Goal: Task Accomplishment & Management: Complete application form

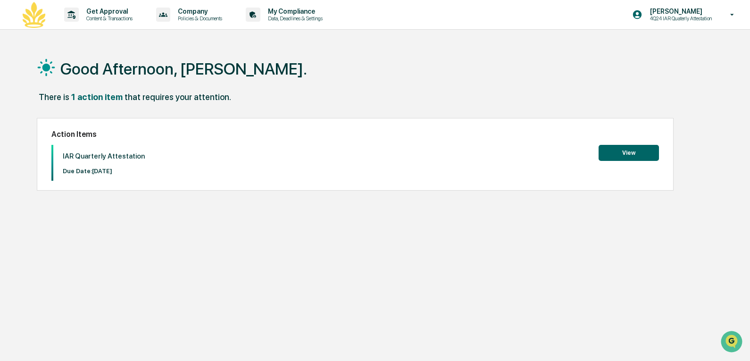
click at [628, 154] on button "View" at bounding box center [628, 153] width 60 height 16
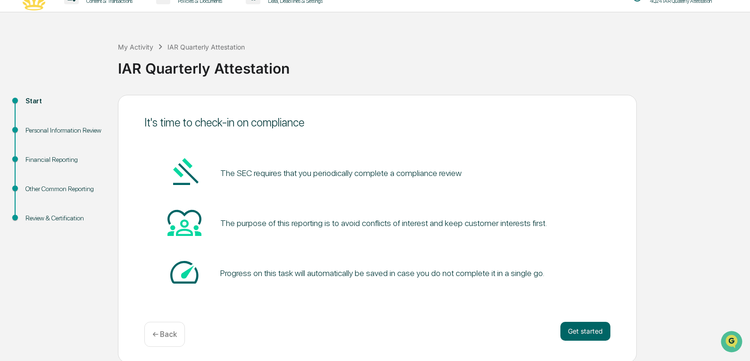
scroll to position [19, 0]
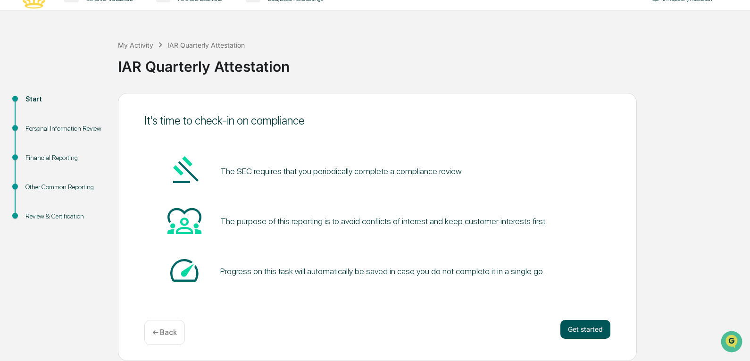
click at [585, 327] on button "Get started" at bounding box center [585, 329] width 50 height 19
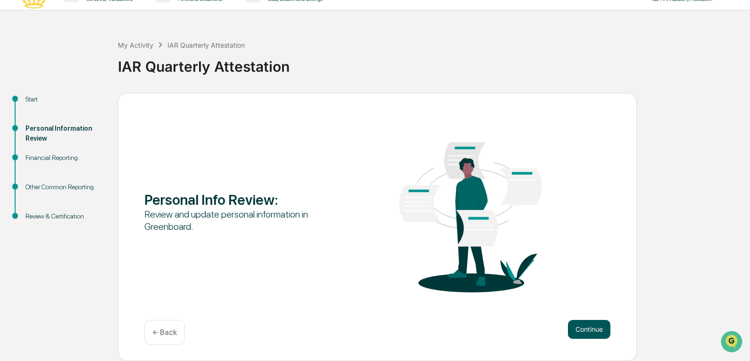
click at [598, 327] on button "Continue" at bounding box center [589, 329] width 42 height 19
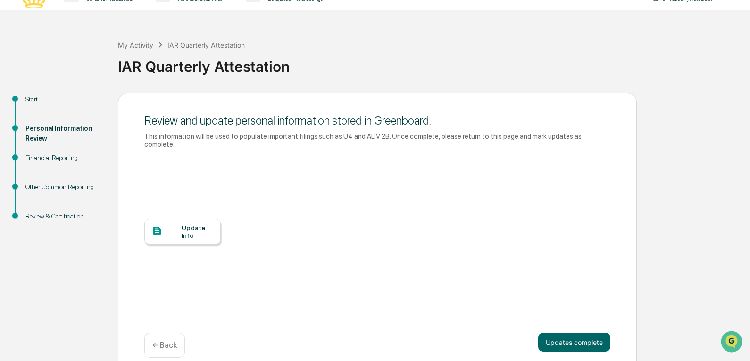
click at [204, 227] on div "Update Info" at bounding box center [198, 231] width 32 height 15
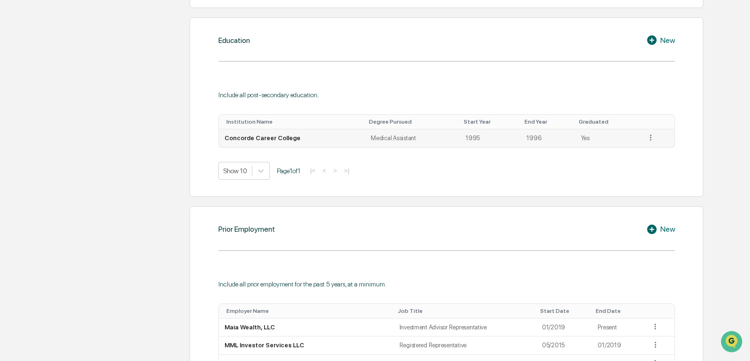
scroll to position [471, 0]
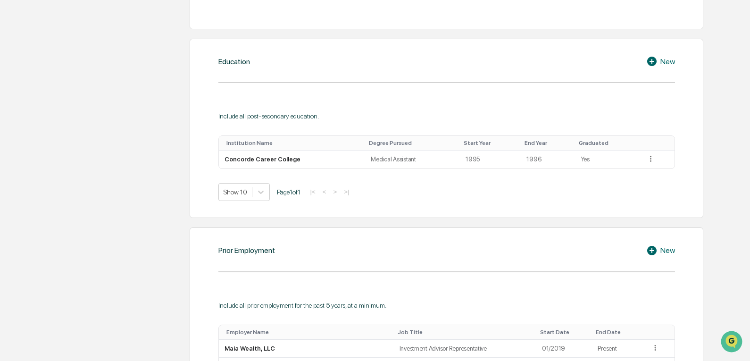
click at [666, 62] on div "New" at bounding box center [660, 61] width 29 height 11
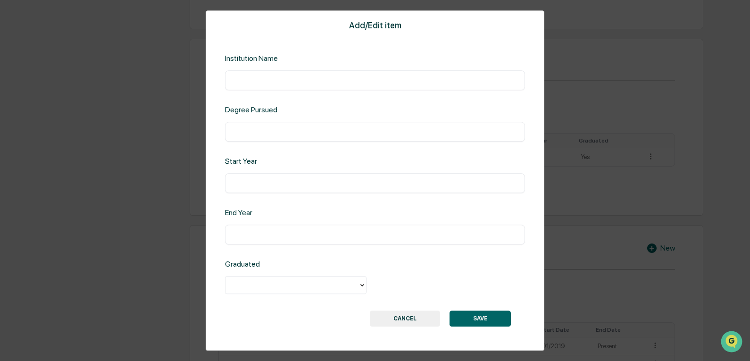
click at [248, 81] on input "text" at bounding box center [375, 79] width 286 height 9
click at [405, 322] on button "CANCEL" at bounding box center [405, 318] width 70 height 16
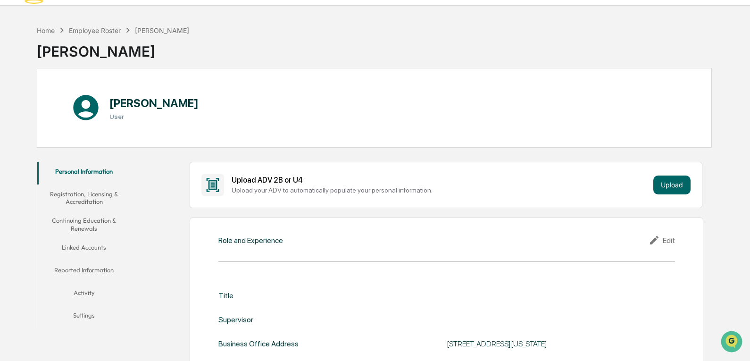
scroll to position [47, 0]
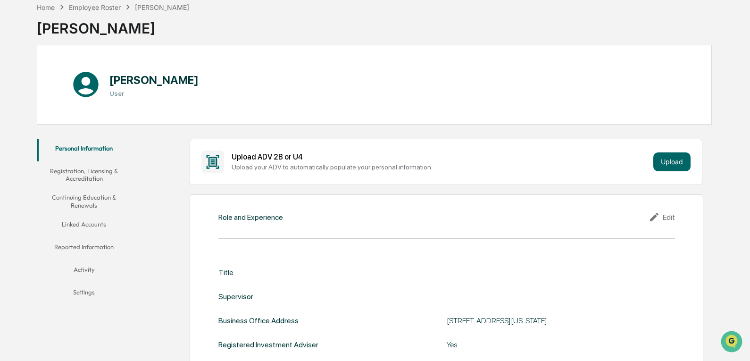
click at [93, 175] on button "Registration, Licensing & Accreditation" at bounding box center [84, 174] width 94 height 27
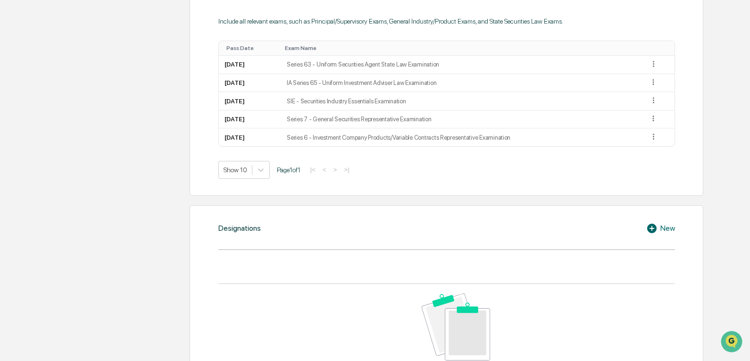
scroll to position [660, 0]
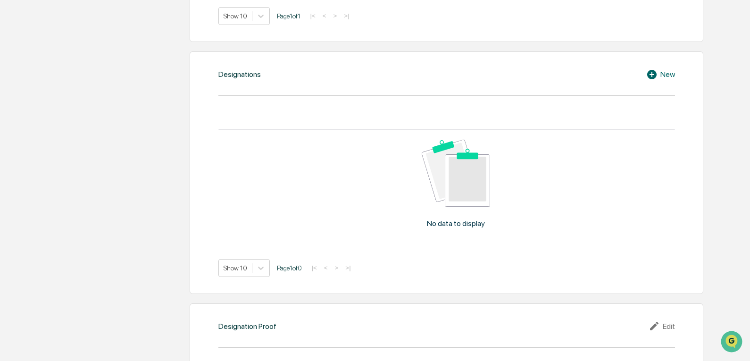
click at [660, 75] on div "New" at bounding box center [660, 74] width 29 height 11
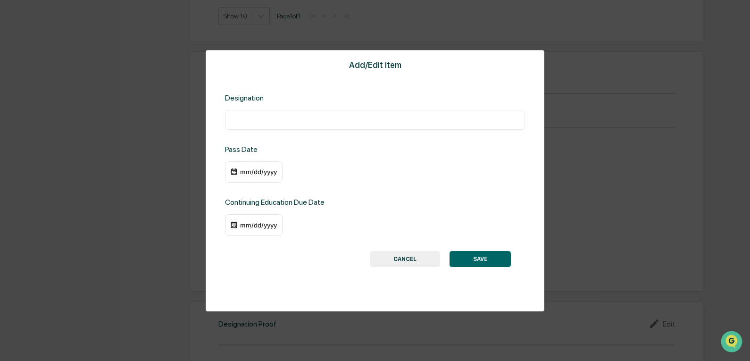
click at [256, 116] on input "text" at bounding box center [375, 119] width 286 height 9
type input "**********"
click at [246, 170] on div "mm/dd/yyyy" at bounding box center [259, 172] width 38 height 8
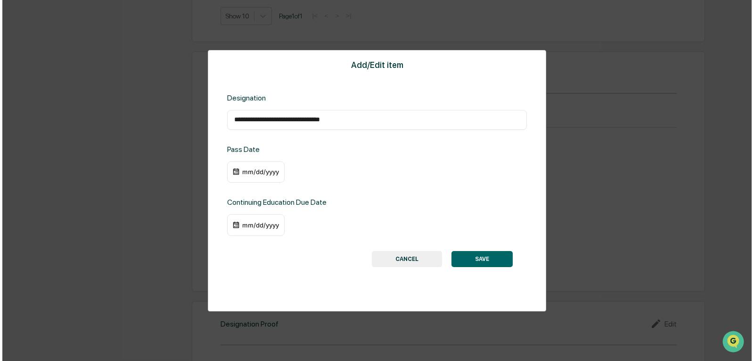
scroll to position [661, 0]
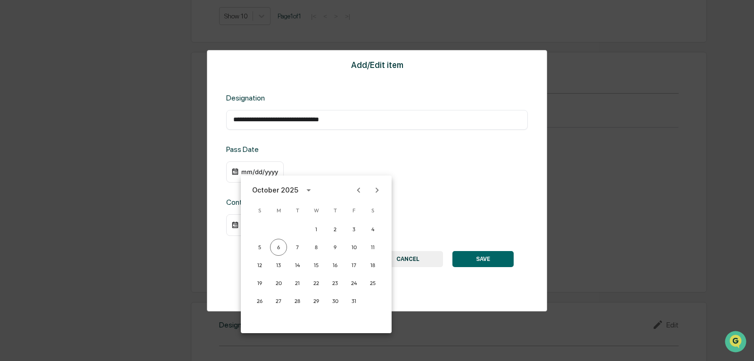
click at [359, 190] on icon "Previous month" at bounding box center [359, 190] width 10 height 10
click at [290, 187] on icon "calendar view is open, switch to year view" at bounding box center [285, 190] width 10 height 10
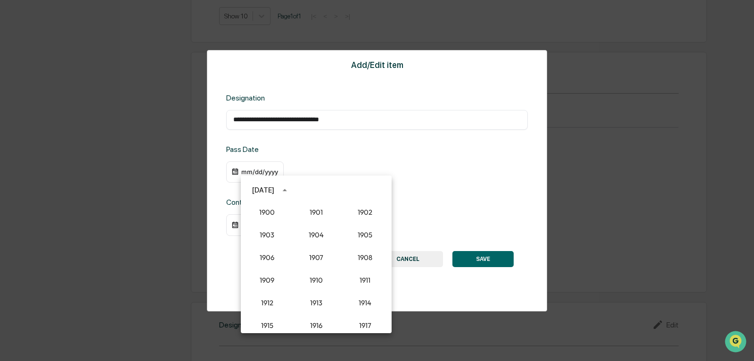
scroll to position [873, 0]
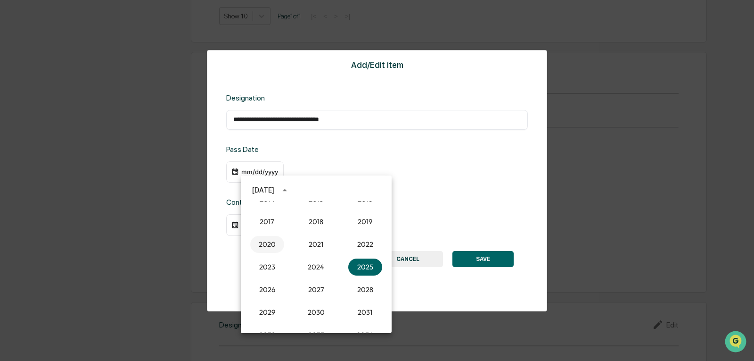
click at [272, 247] on button "2020" at bounding box center [267, 244] width 34 height 17
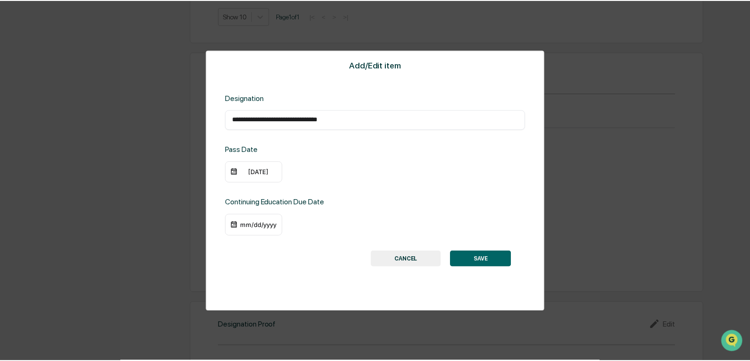
scroll to position [660, 0]
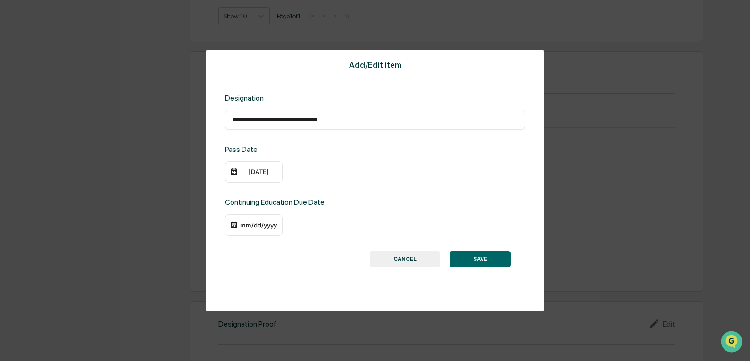
click at [256, 175] on div "[DATE]" at bounding box center [259, 172] width 38 height 8
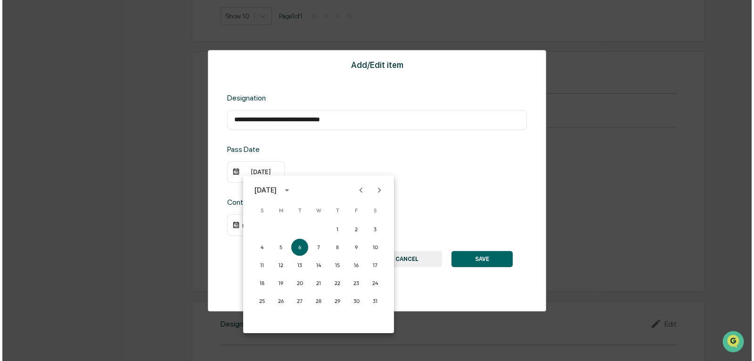
scroll to position [661, 0]
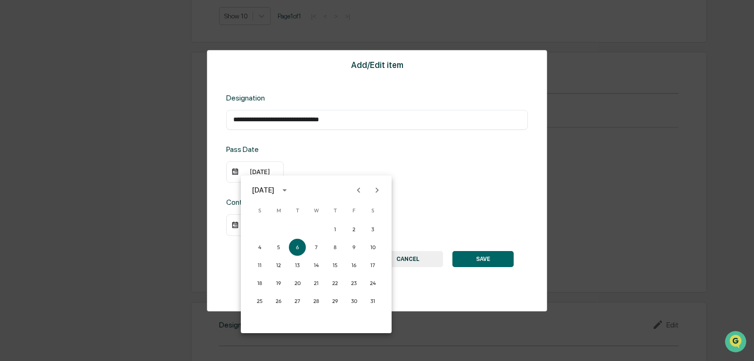
click at [377, 192] on icon "Next month" at bounding box center [377, 189] width 3 height 5
click at [358, 190] on icon "Previous month" at bounding box center [358, 189] width 3 height 5
click at [276, 231] on button "2" at bounding box center [278, 229] width 17 height 17
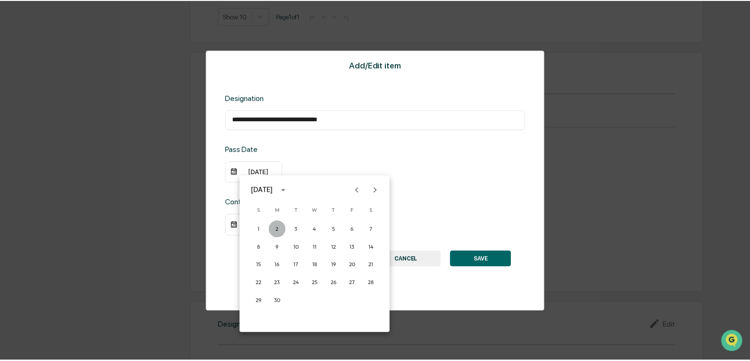
scroll to position [660, 0]
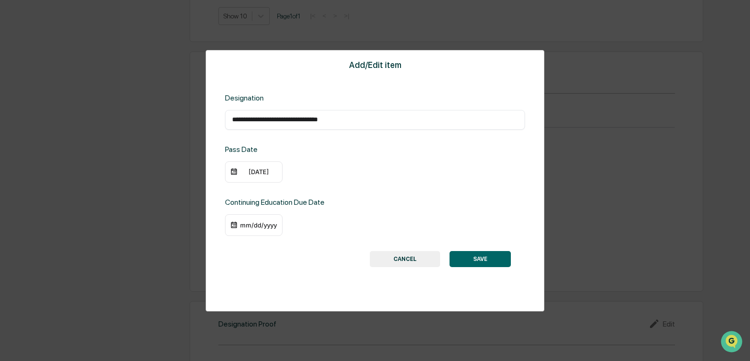
click at [264, 228] on div "mm/dd/yyyy" at bounding box center [259, 225] width 38 height 8
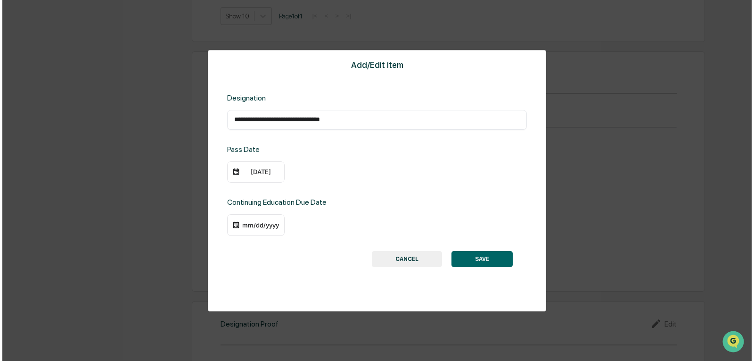
scroll to position [661, 0]
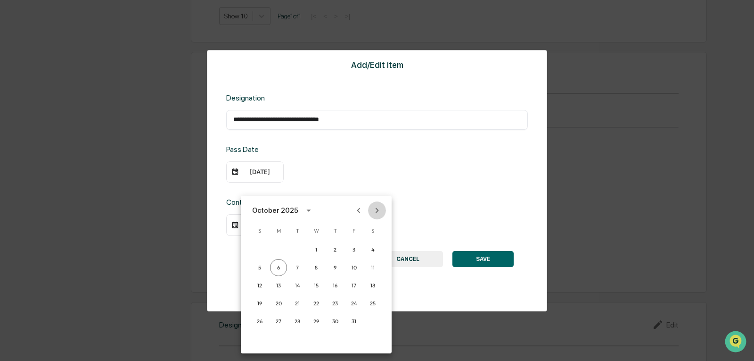
click at [375, 210] on icon "Next month" at bounding box center [377, 210] width 10 height 10
click at [316, 322] on button "31" at bounding box center [316, 321] width 17 height 17
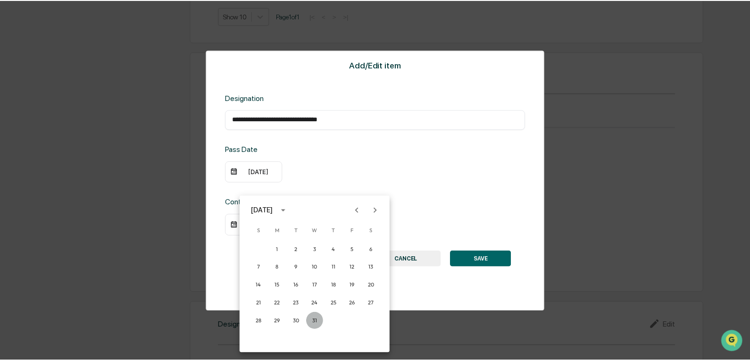
scroll to position [660, 0]
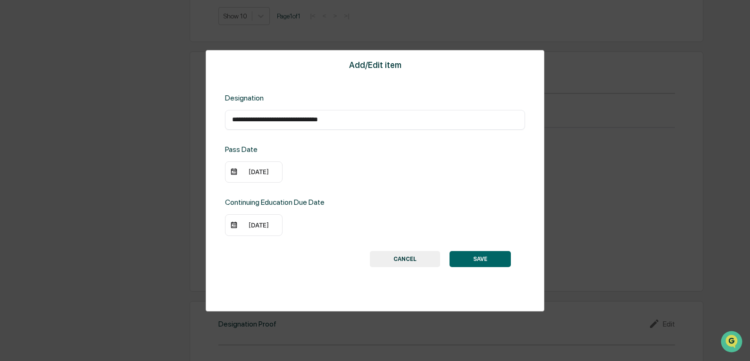
click at [472, 260] on button "SAVE" at bounding box center [479, 259] width 61 height 16
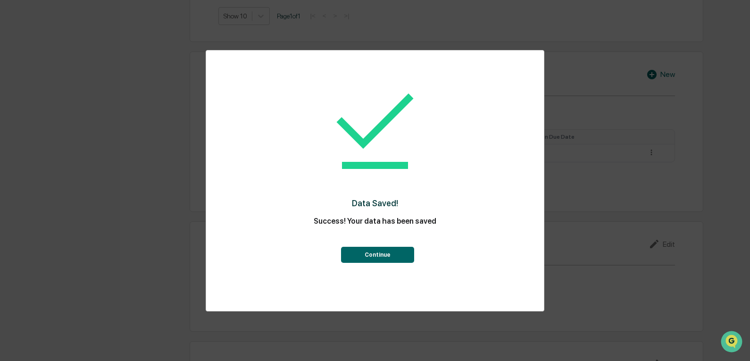
click at [386, 254] on button "Continue" at bounding box center [377, 255] width 73 height 16
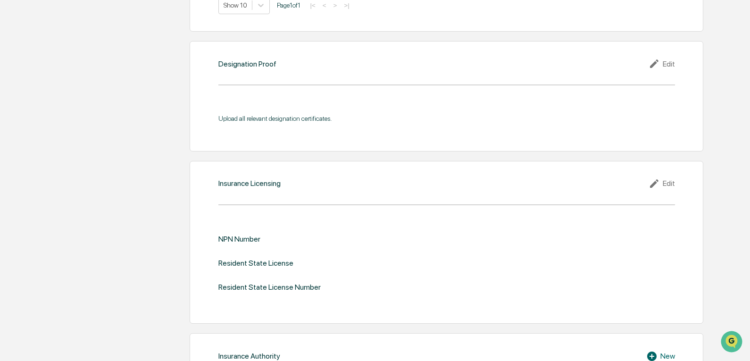
scroll to position [849, 0]
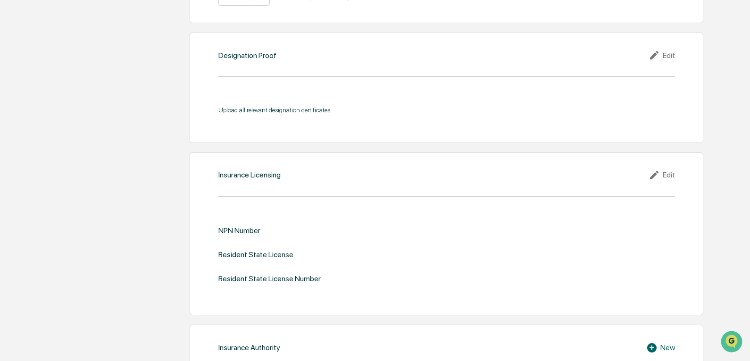
click at [664, 58] on div "Edit" at bounding box center [661, 55] width 26 height 11
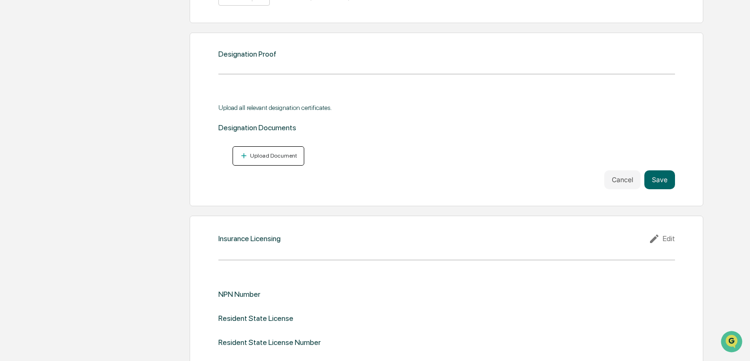
click at [263, 157] on div "Upload Document" at bounding box center [272, 155] width 49 height 7
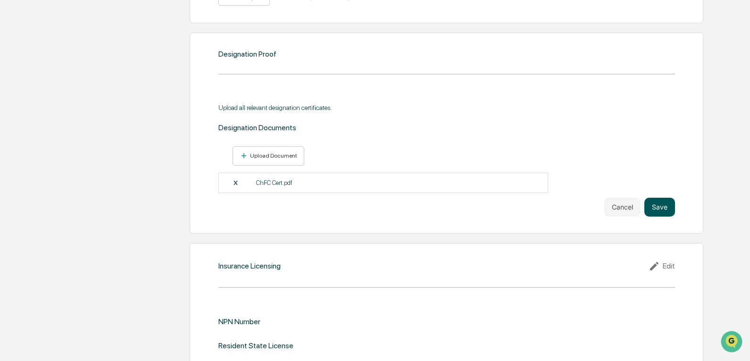
click at [665, 204] on button "Save" at bounding box center [659, 207] width 31 height 19
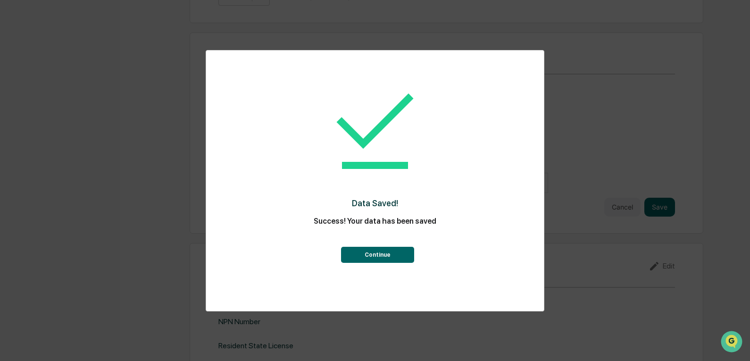
click at [379, 255] on button "Continue" at bounding box center [377, 255] width 73 height 16
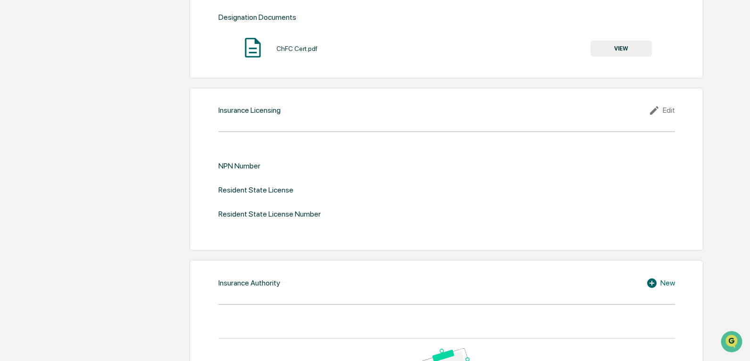
scroll to position [990, 0]
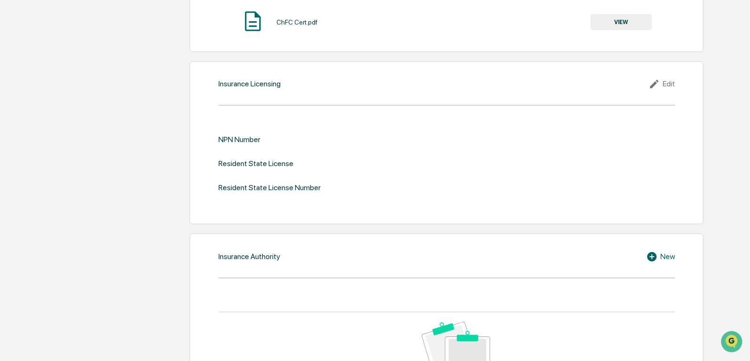
click at [662, 87] on div "Edit" at bounding box center [661, 83] width 26 height 11
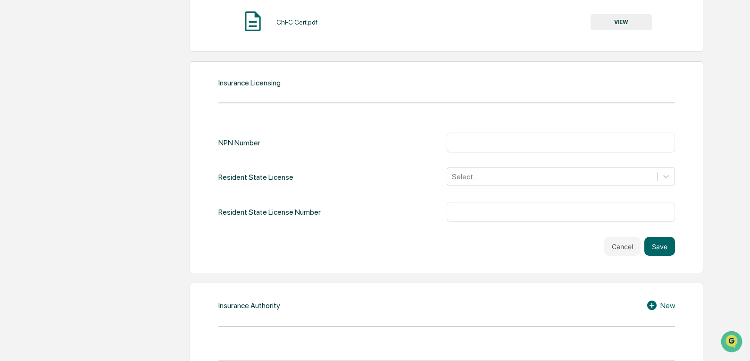
click at [484, 143] on input "text" at bounding box center [561, 142] width 214 height 9
click at [500, 149] on div "​" at bounding box center [560, 142] width 228 height 20
click at [496, 145] on input "text" at bounding box center [561, 142] width 214 height 9
type input "********"
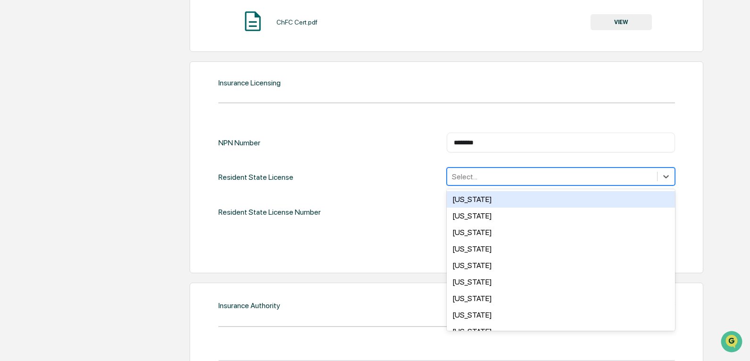
click at [498, 177] on div at bounding box center [552, 176] width 200 height 11
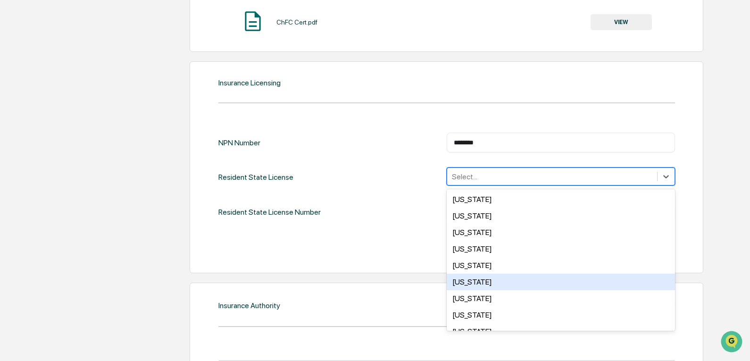
click at [479, 284] on div "[US_STATE]" at bounding box center [560, 281] width 228 height 17
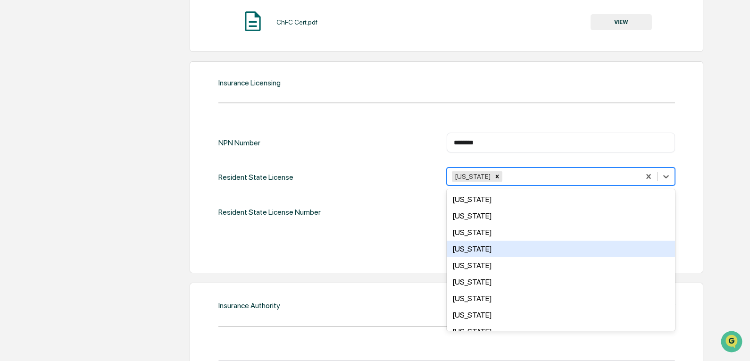
click at [411, 241] on div "Cancel Save" at bounding box center [446, 246] width 456 height 19
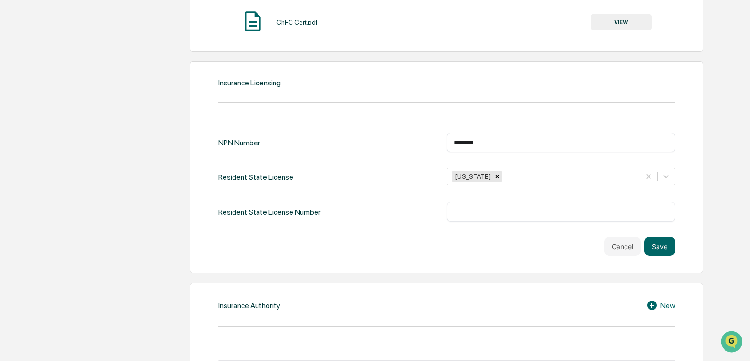
click at [484, 214] on input "text" at bounding box center [561, 211] width 214 height 9
type input "******"
click at [661, 238] on button "Save" at bounding box center [659, 246] width 31 height 19
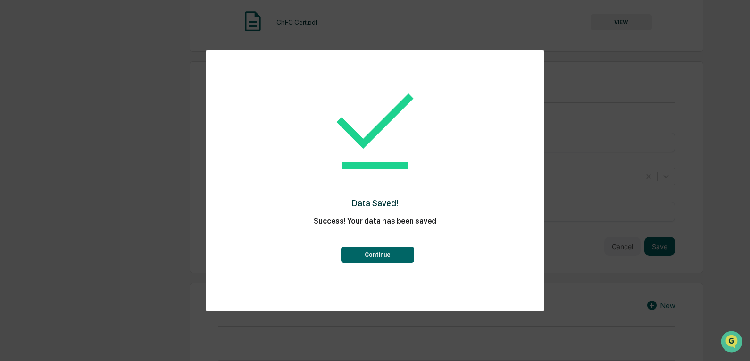
click at [380, 254] on button "Continue" at bounding box center [377, 255] width 73 height 16
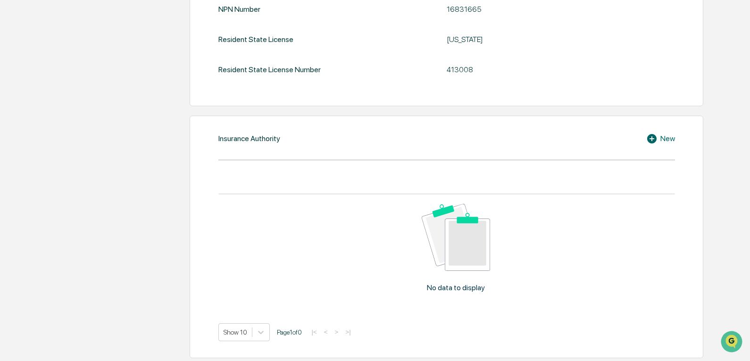
scroll to position [1122, 0]
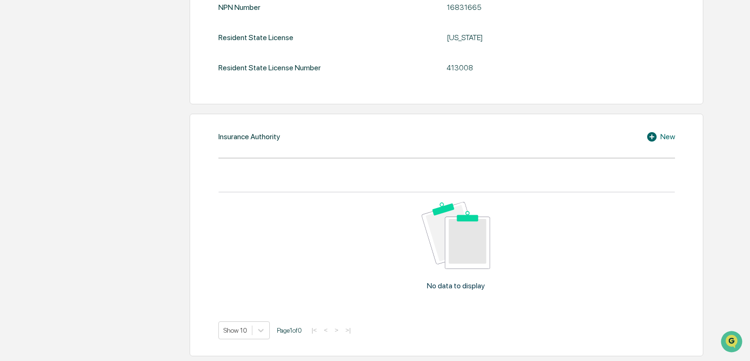
click at [664, 140] on div "New" at bounding box center [660, 136] width 29 height 11
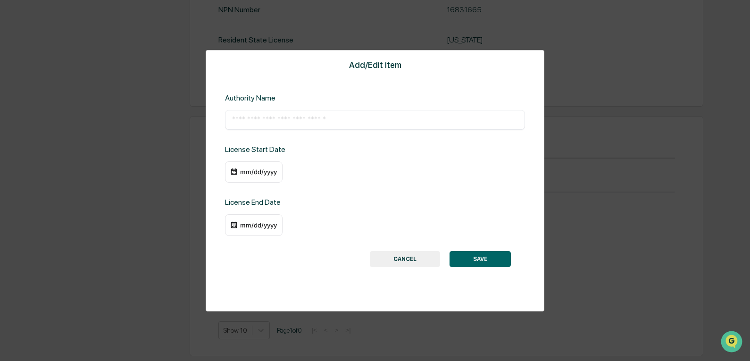
click at [286, 122] on input "text" at bounding box center [375, 119] width 286 height 9
type input "**********"
click at [244, 173] on div "mm/dd/yyyy" at bounding box center [259, 172] width 38 height 8
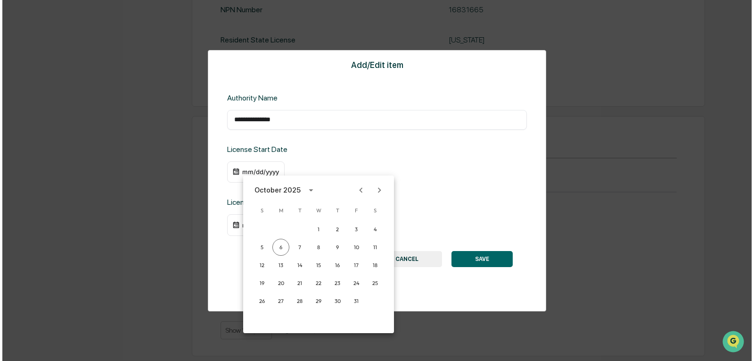
scroll to position [1121, 0]
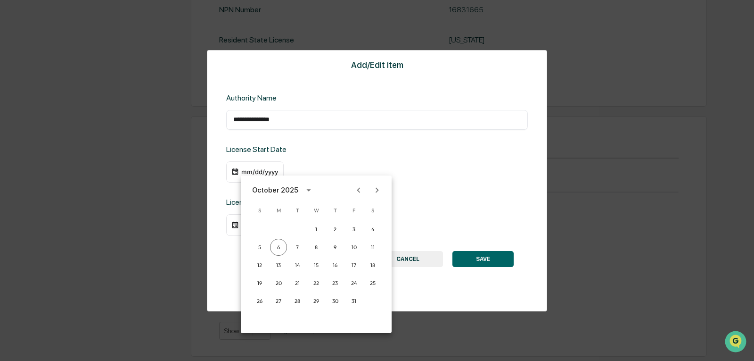
click at [255, 175] on div "[DATE] S M T W T F S 1 2 3 4 5 6 7 8 9 10 11 12 13 14 15 16 17 18 19 20 21 22 2…" at bounding box center [316, 253] width 151 height 157
click at [257, 172] on div at bounding box center [377, 180] width 754 height 361
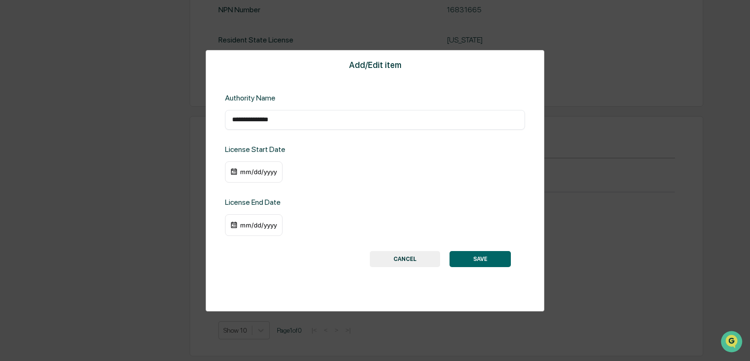
click at [266, 171] on div "mm/dd/yyyy" at bounding box center [259, 172] width 38 height 8
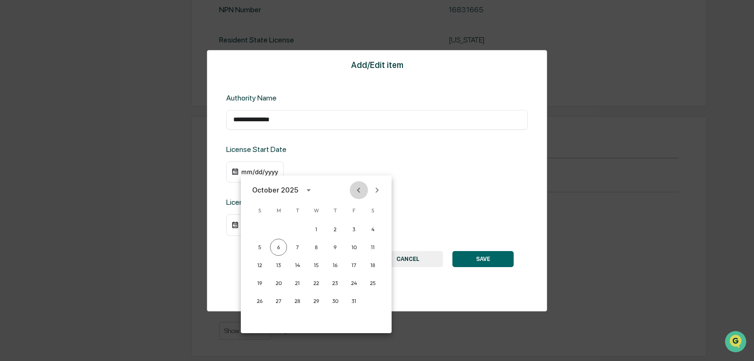
click at [360, 190] on icon "Previous month" at bounding box center [359, 190] width 10 height 10
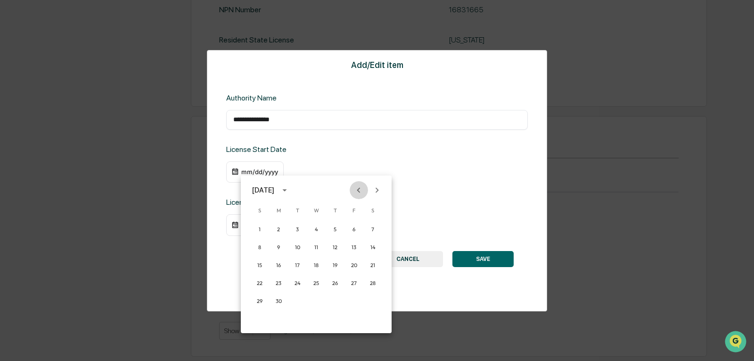
click at [360, 190] on icon "Previous month" at bounding box center [359, 190] width 10 height 10
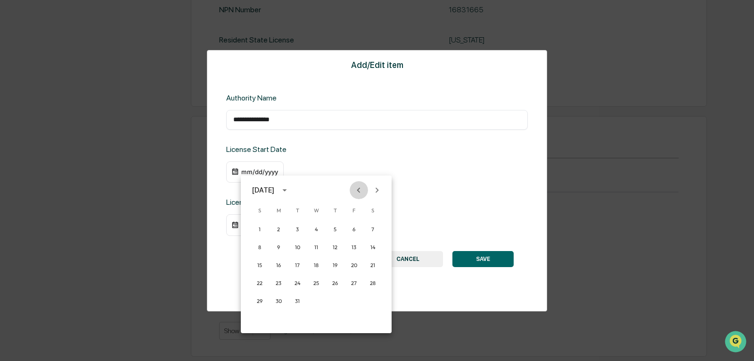
click at [360, 190] on icon "Previous month" at bounding box center [359, 190] width 10 height 10
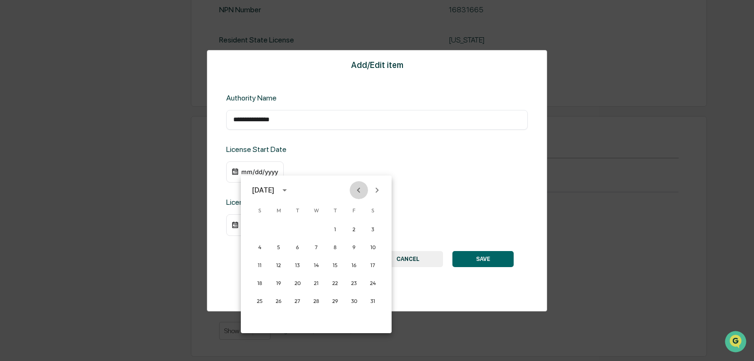
click at [360, 190] on icon "Previous month" at bounding box center [359, 190] width 10 height 10
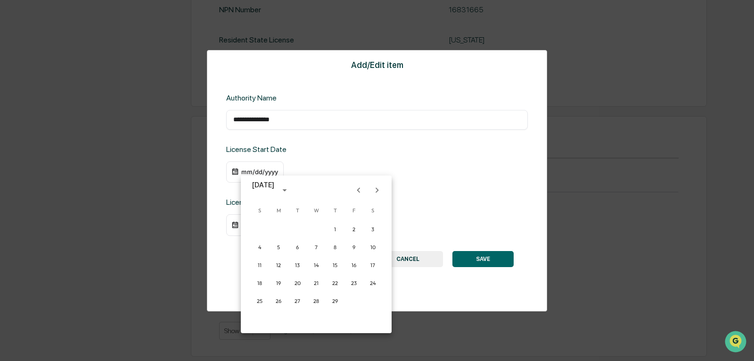
click at [360, 190] on icon "Previous month" at bounding box center [359, 190] width 10 height 10
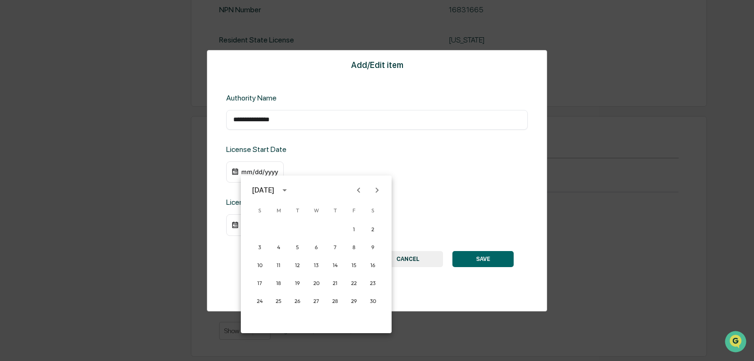
click at [360, 190] on icon "Previous month" at bounding box center [359, 190] width 10 height 10
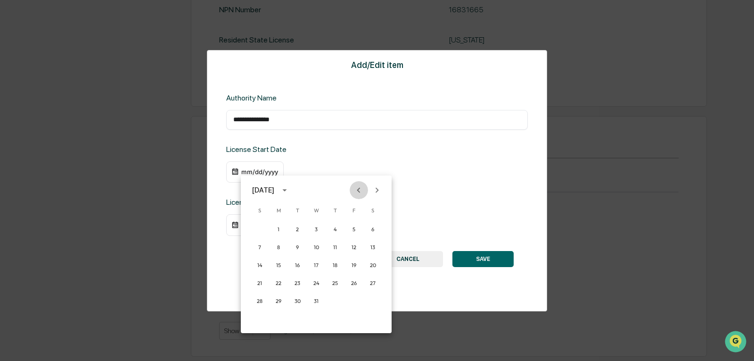
click at [360, 190] on icon "Previous month" at bounding box center [359, 190] width 10 height 10
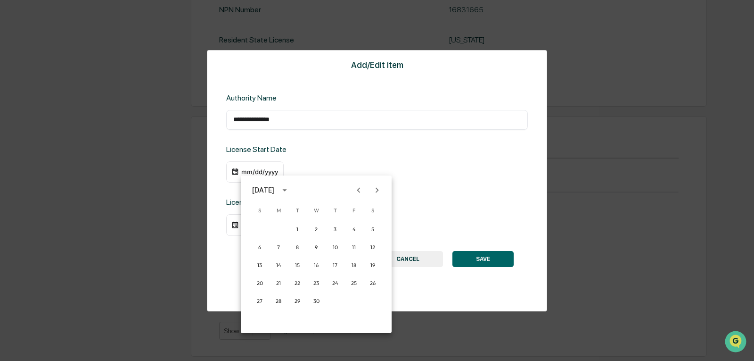
click at [360, 190] on icon "Previous month" at bounding box center [359, 190] width 10 height 10
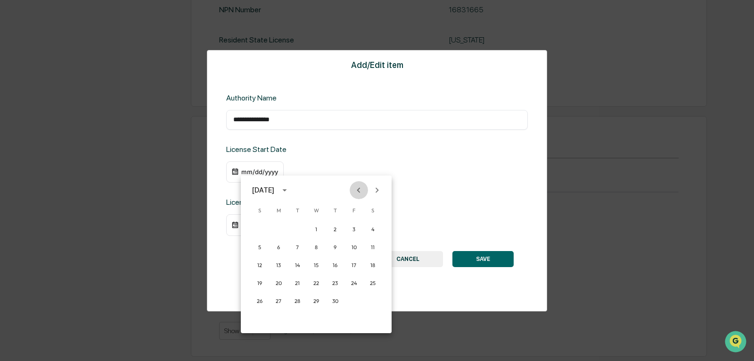
click at [360, 190] on icon "Previous month" at bounding box center [359, 190] width 10 height 10
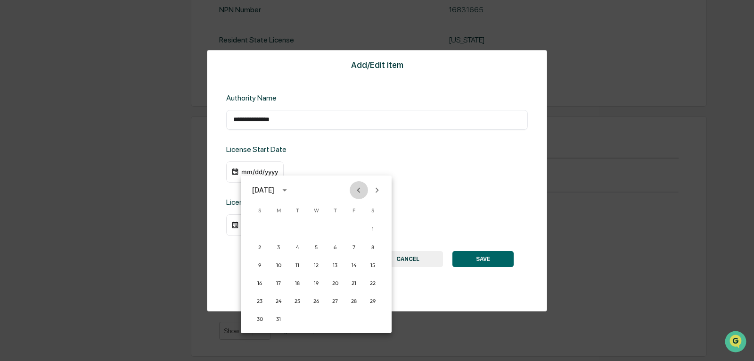
click at [360, 190] on icon "Previous month" at bounding box center [359, 190] width 10 height 10
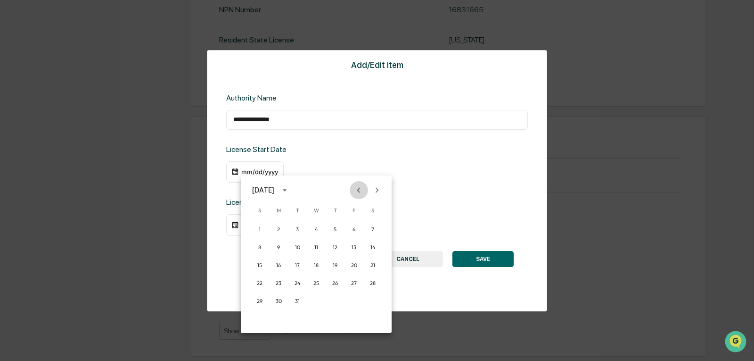
click at [360, 190] on icon "Previous month" at bounding box center [359, 190] width 10 height 10
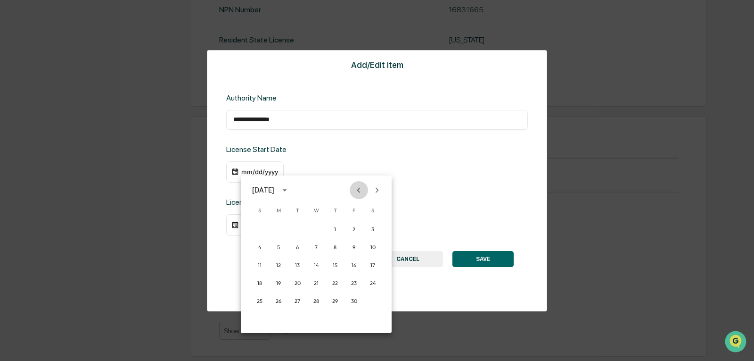
click at [360, 190] on icon "Previous month" at bounding box center [359, 190] width 10 height 10
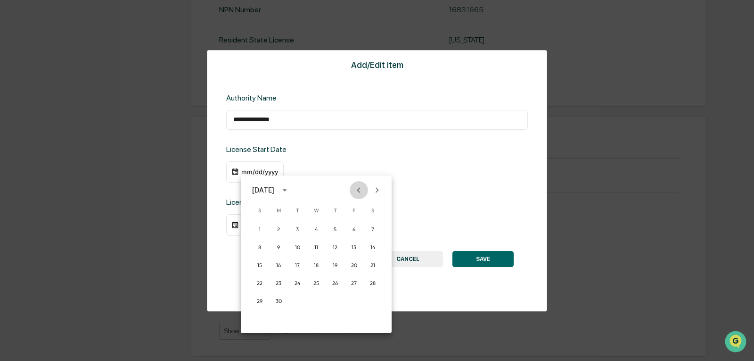
click at [360, 190] on icon "Previous month" at bounding box center [359, 190] width 10 height 10
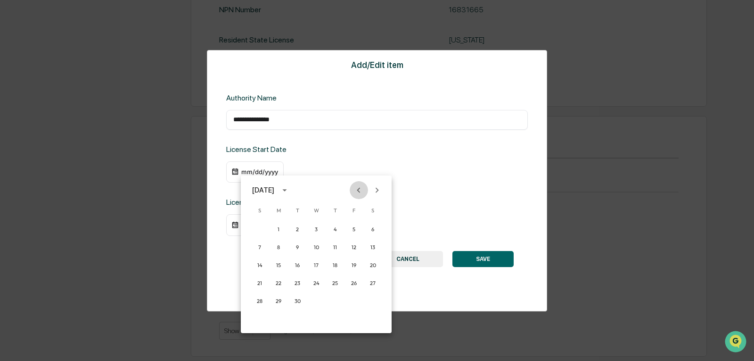
click at [360, 190] on icon "Previous month" at bounding box center [359, 190] width 10 height 10
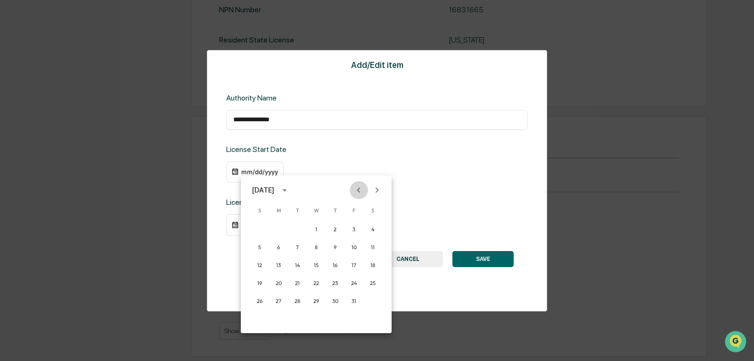
click at [360, 190] on icon "Previous month" at bounding box center [359, 190] width 10 height 10
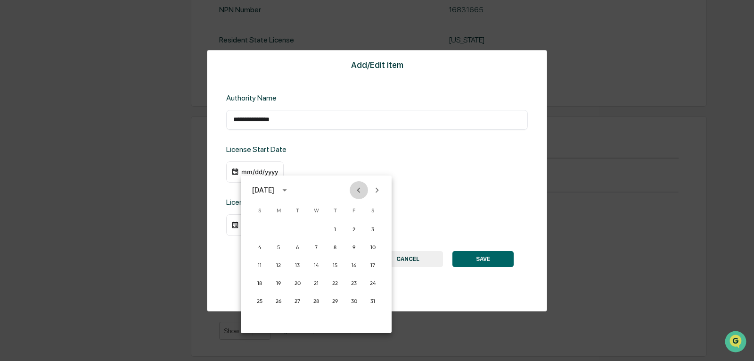
click at [360, 190] on icon "Previous month" at bounding box center [359, 190] width 10 height 10
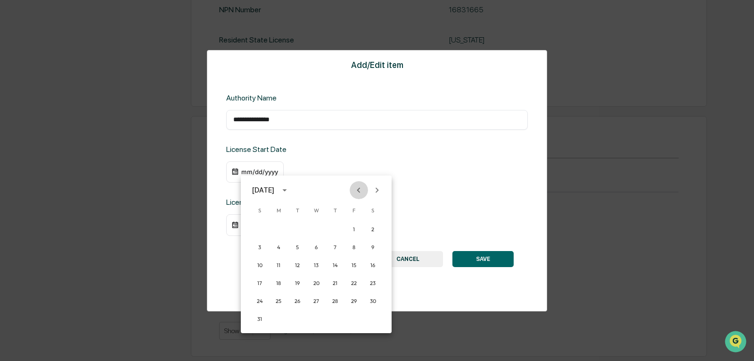
click at [360, 190] on icon "Previous month" at bounding box center [359, 190] width 10 height 10
click at [361, 190] on icon "Previous month" at bounding box center [359, 190] width 10 height 10
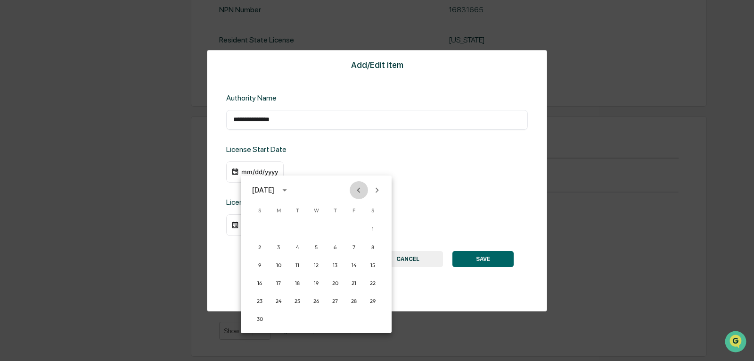
click at [361, 190] on icon "Previous month" at bounding box center [359, 190] width 10 height 10
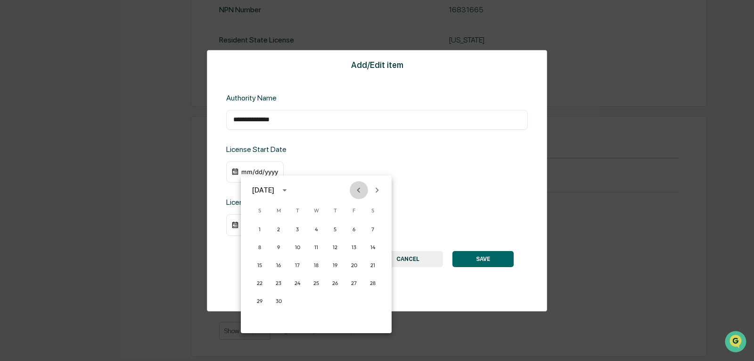
click at [361, 190] on icon "Previous month" at bounding box center [359, 190] width 10 height 10
click at [354, 229] on button "2" at bounding box center [354, 229] width 17 height 17
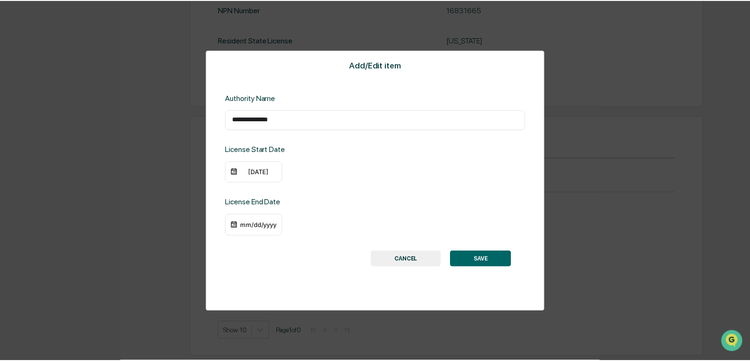
scroll to position [1120, 0]
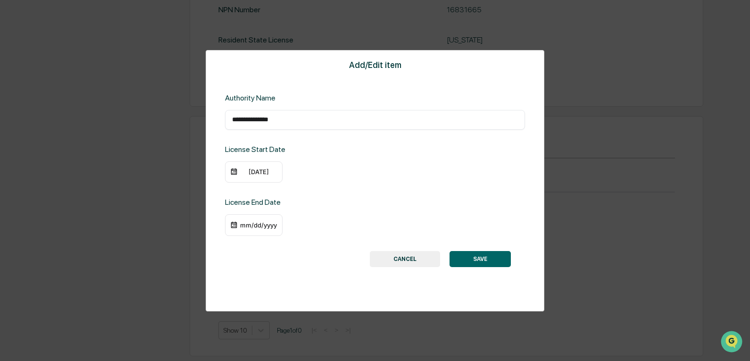
click at [257, 224] on div "mm/dd/yyyy" at bounding box center [259, 225] width 38 height 8
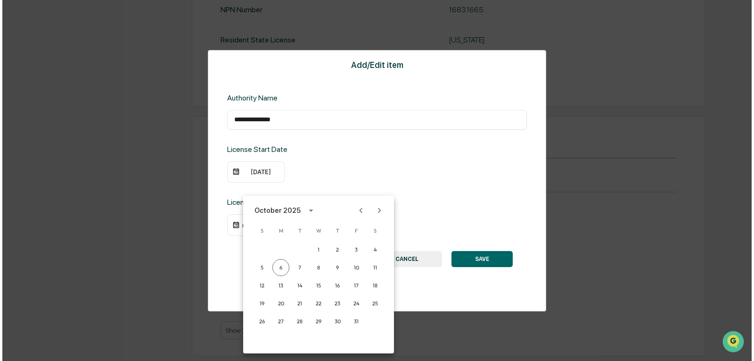
scroll to position [1121, 0]
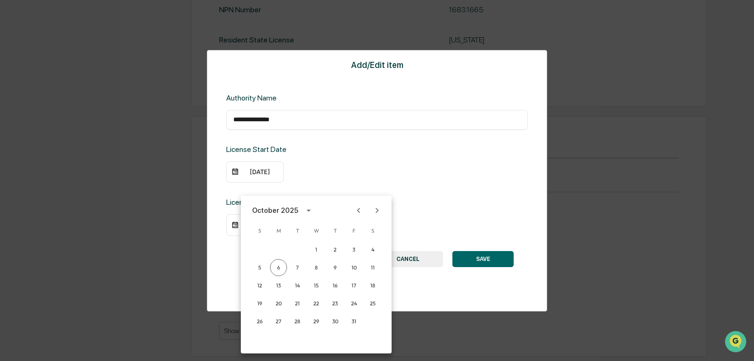
click at [377, 214] on icon "Next month" at bounding box center [377, 210] width 10 height 10
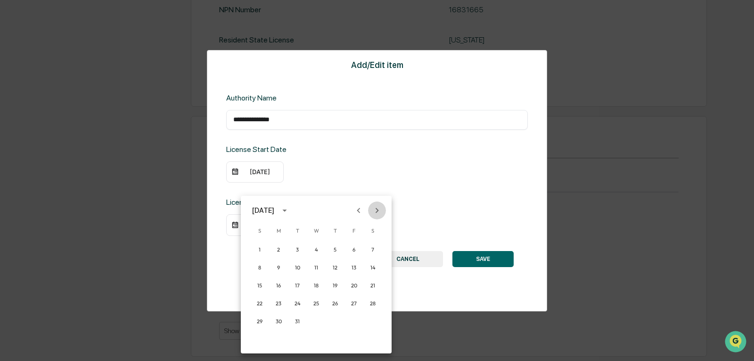
click at [377, 214] on icon "Next month" at bounding box center [377, 210] width 10 height 10
click at [261, 341] on button "31" at bounding box center [259, 338] width 17 height 17
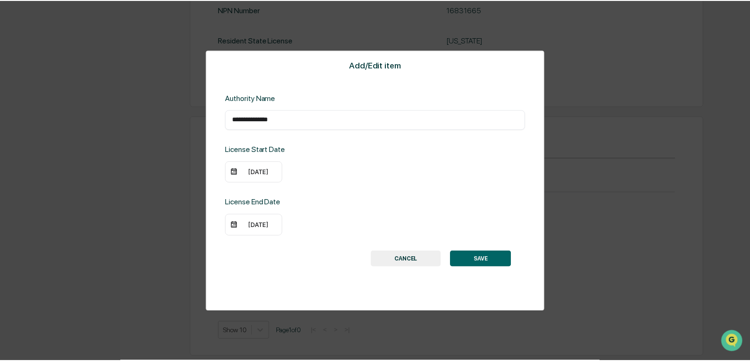
scroll to position [1120, 0]
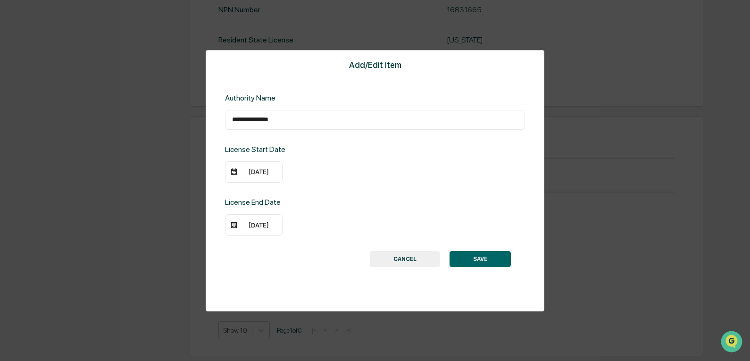
click at [484, 256] on button "SAVE" at bounding box center [479, 259] width 61 height 16
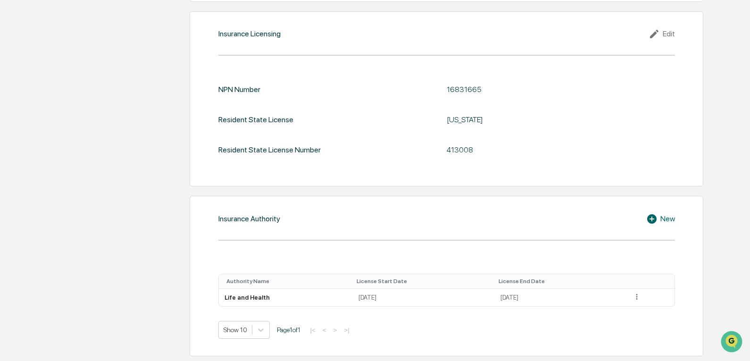
scroll to position [1040, 0]
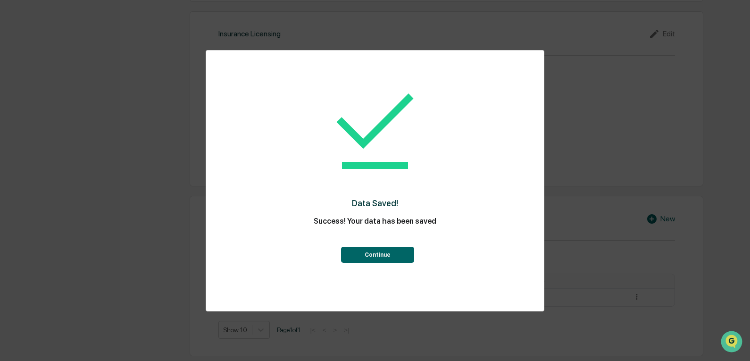
click at [388, 256] on button "Continue" at bounding box center [377, 255] width 73 height 16
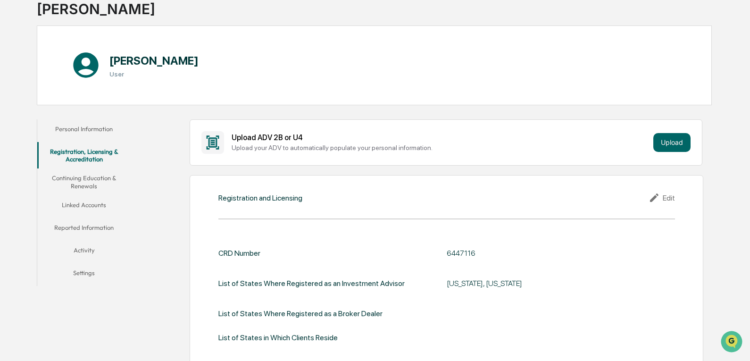
scroll to position [0, 0]
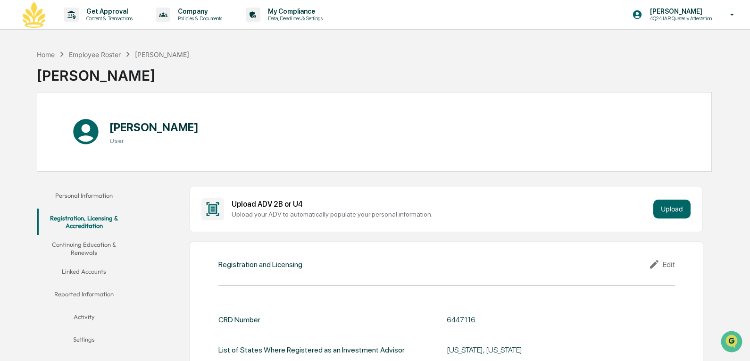
click at [91, 245] on button "Continuing Education & Renewals" at bounding box center [84, 248] width 94 height 27
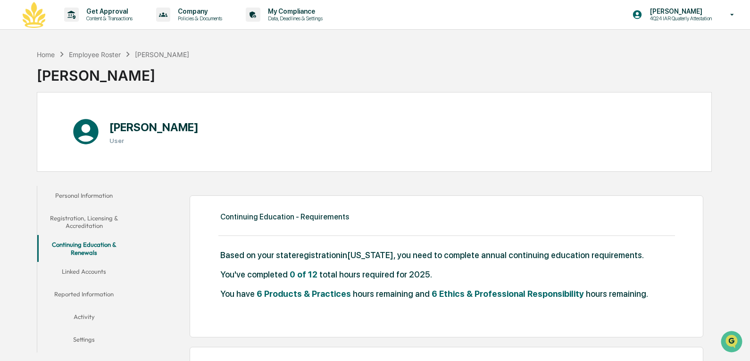
click at [79, 270] on button "Linked Accounts" at bounding box center [84, 273] width 94 height 23
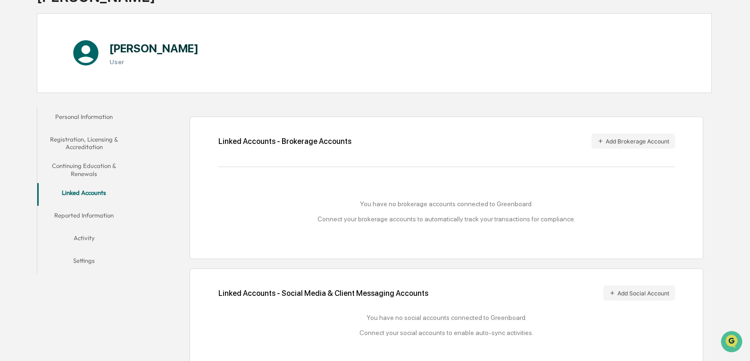
scroll to position [86, 0]
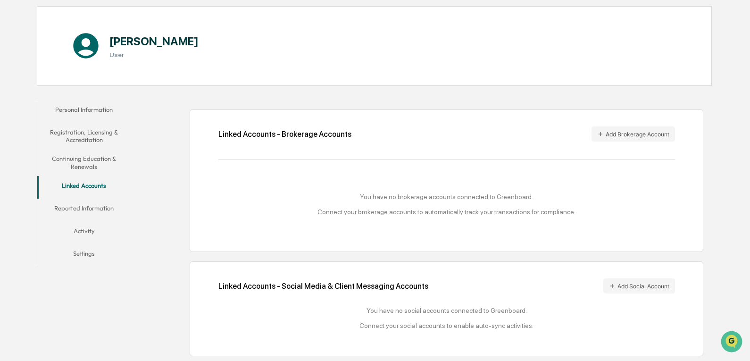
click at [80, 208] on button "Reported Information" at bounding box center [84, 209] width 94 height 23
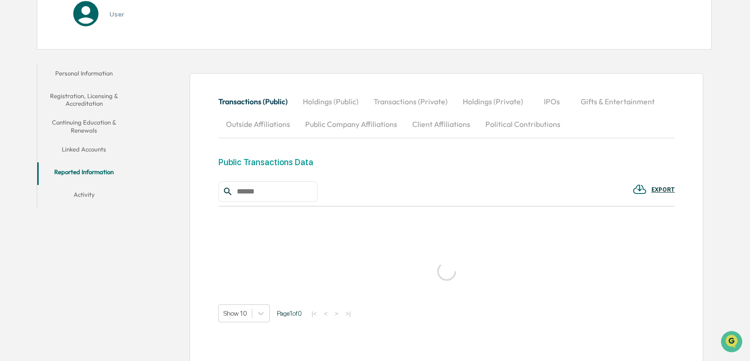
scroll to position [143, 0]
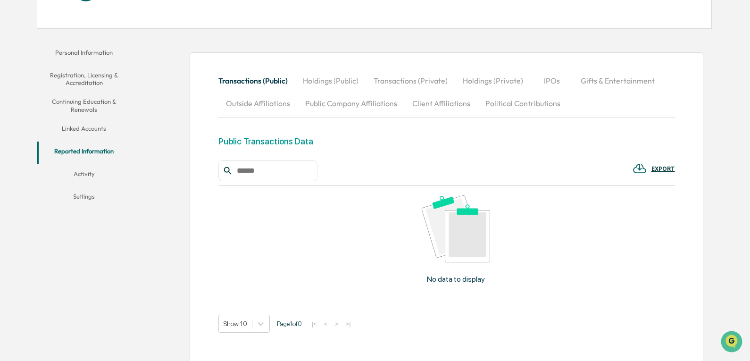
click at [87, 173] on button "Activity" at bounding box center [84, 175] width 94 height 23
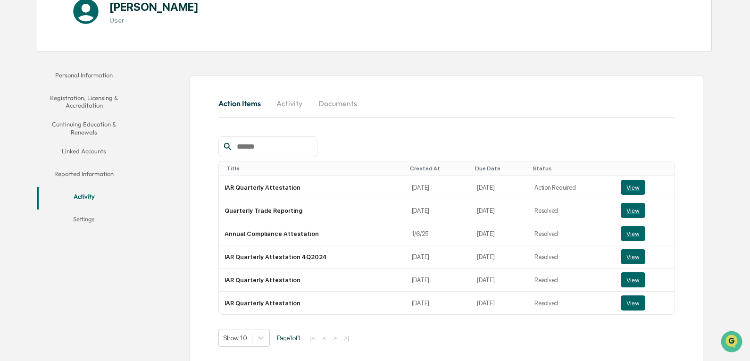
scroll to position [128, 0]
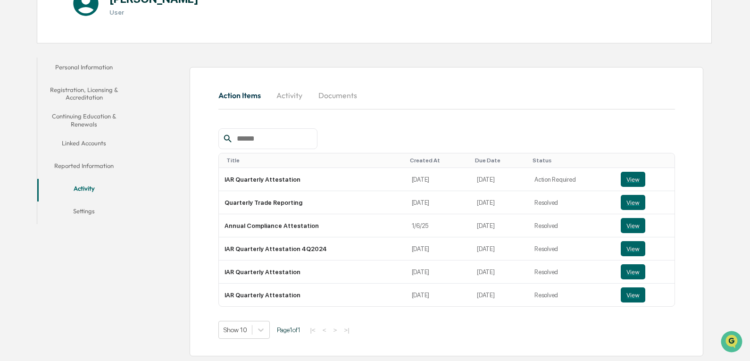
click at [86, 212] on button "Settings" at bounding box center [84, 212] width 94 height 23
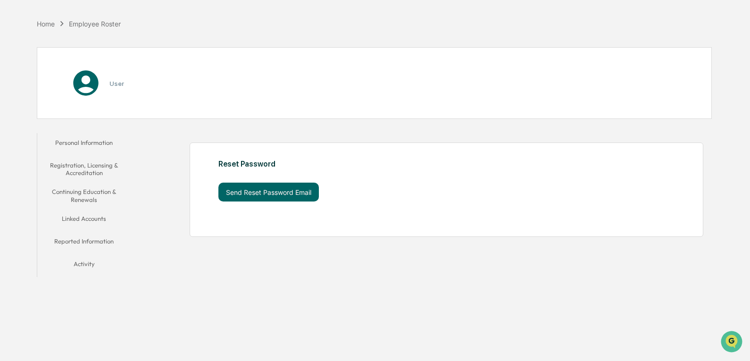
scroll to position [45, 0]
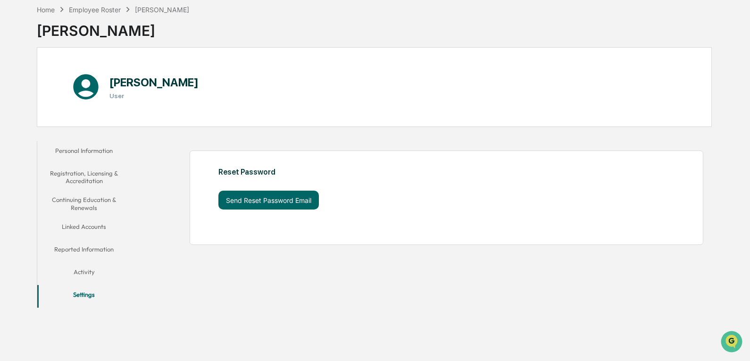
click at [72, 148] on button "Personal Information" at bounding box center [84, 152] width 94 height 23
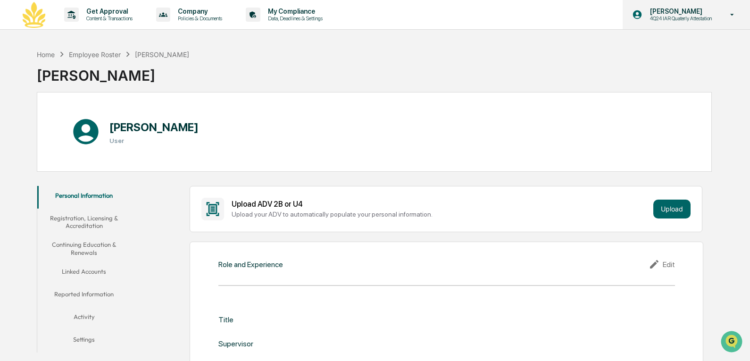
click at [735, 14] on icon at bounding box center [732, 14] width 17 height 9
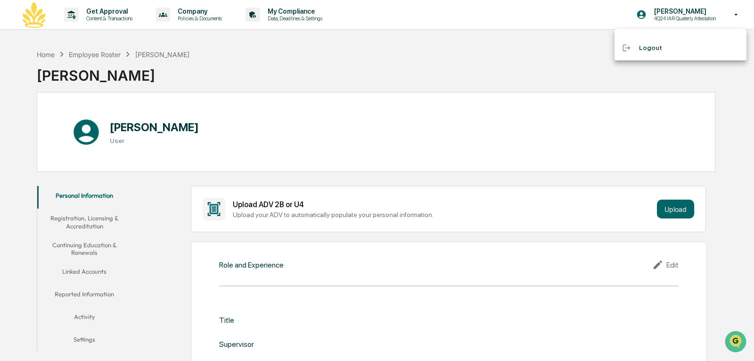
click at [385, 63] on div at bounding box center [377, 180] width 754 height 361
click at [46, 56] on div "Home" at bounding box center [46, 54] width 18 height 8
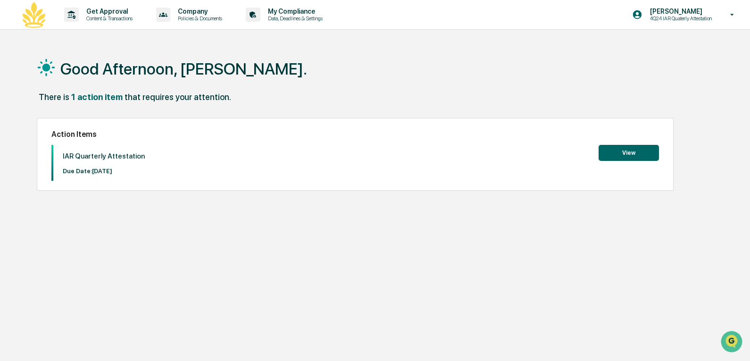
click at [631, 149] on button "View" at bounding box center [628, 153] width 60 height 16
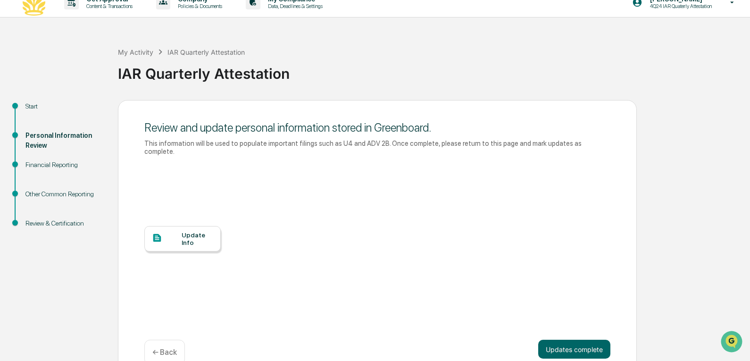
scroll to position [24, 0]
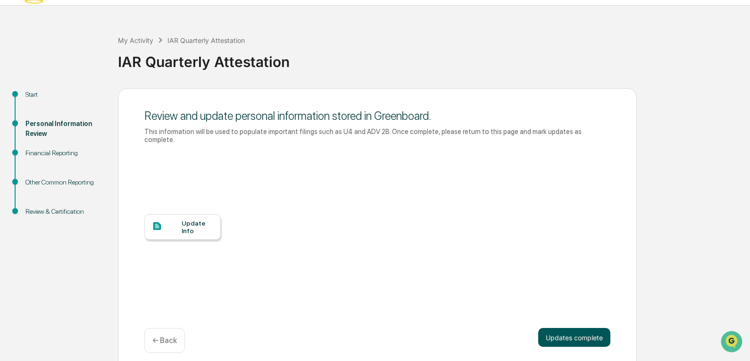
click at [576, 328] on button "Updates complete" at bounding box center [574, 337] width 72 height 19
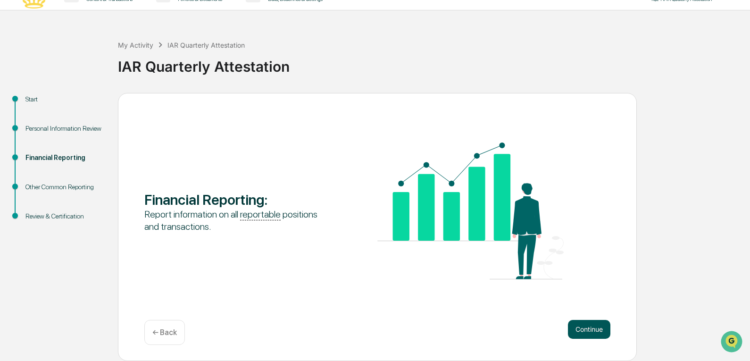
click at [587, 331] on button "Continue" at bounding box center [589, 329] width 42 height 19
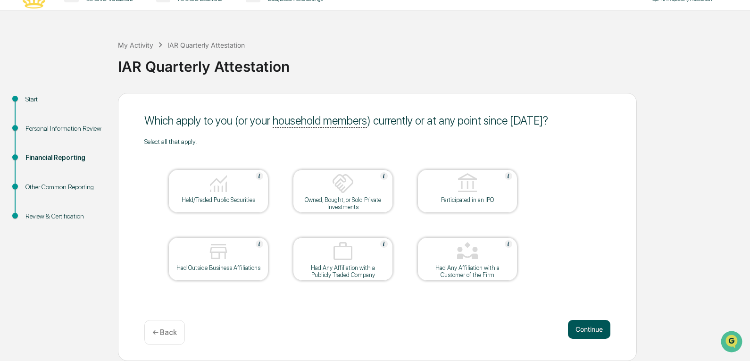
click at [591, 330] on button "Continue" at bounding box center [589, 329] width 42 height 19
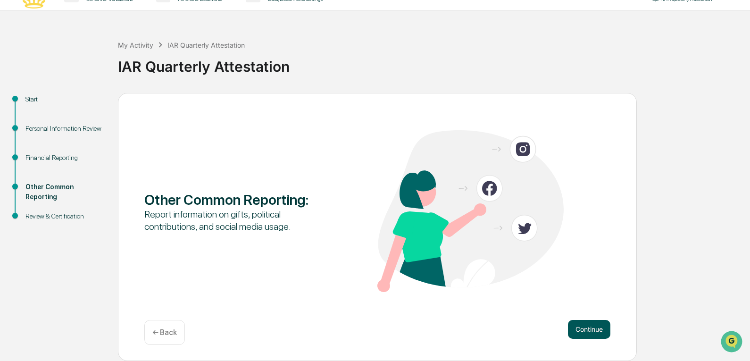
click at [597, 330] on button "Continue" at bounding box center [589, 329] width 42 height 19
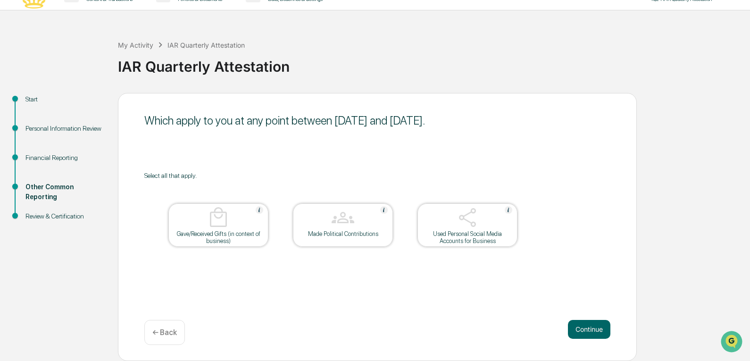
click at [597, 330] on button "Continue" at bounding box center [589, 329] width 42 height 19
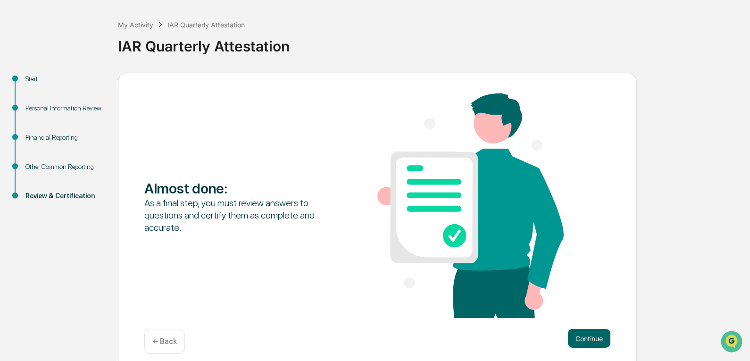
scroll to position [49, 0]
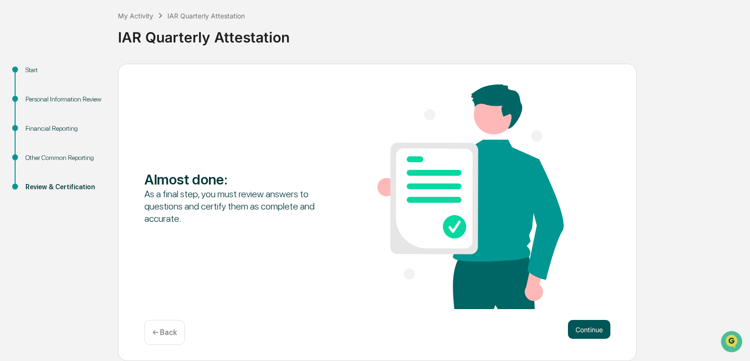
click at [588, 330] on button "Continue" at bounding box center [589, 329] width 42 height 19
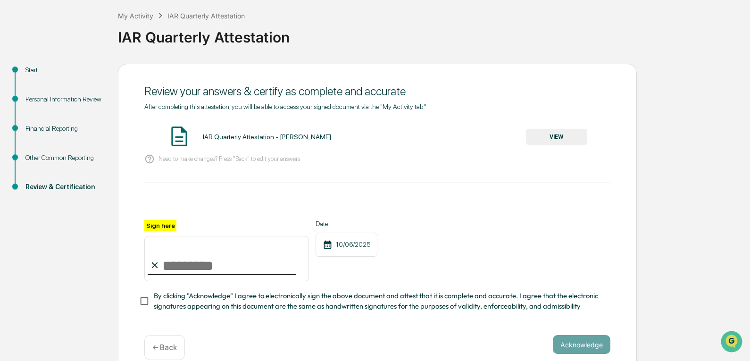
click at [197, 271] on input "Sign here" at bounding box center [226, 258] width 165 height 45
type input "**********"
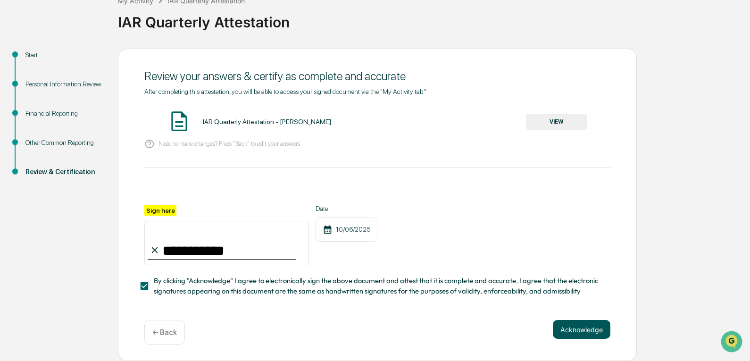
click at [580, 333] on button "Acknowledge" at bounding box center [582, 329] width 58 height 19
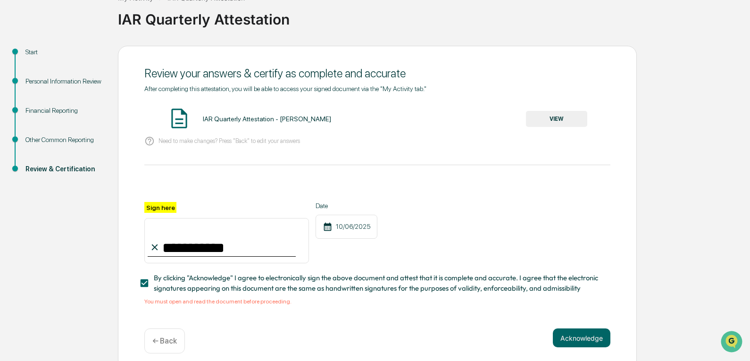
click at [560, 121] on button "VIEW" at bounding box center [556, 119] width 61 height 16
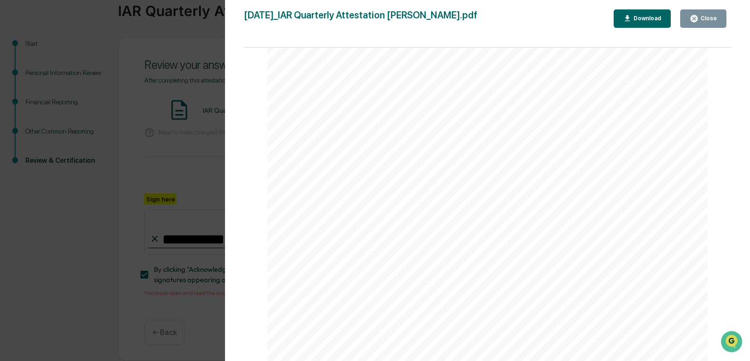
scroll to position [1449, 0]
click at [701, 17] on div "Close" at bounding box center [707, 18] width 18 height 7
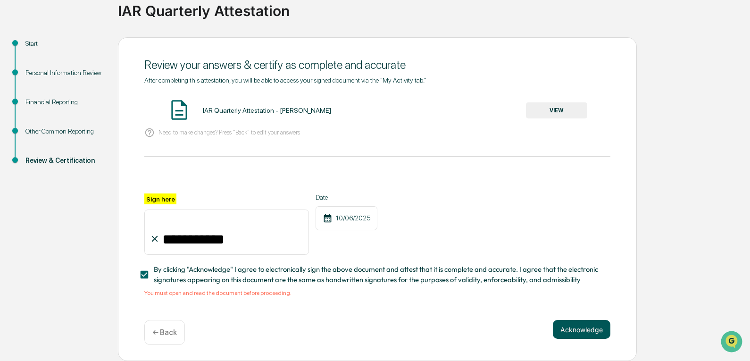
click at [588, 326] on button "Acknowledge" at bounding box center [582, 329] width 58 height 19
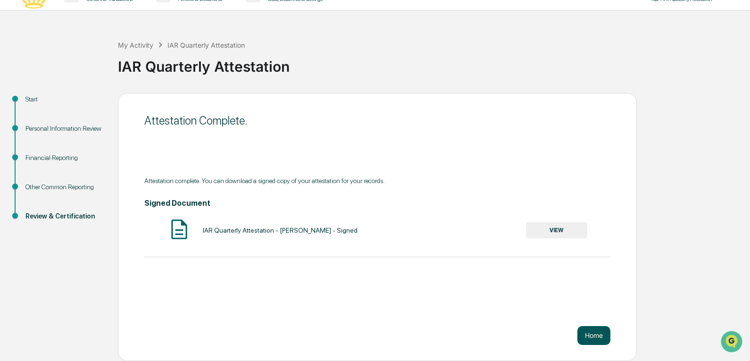
click at [589, 340] on button "Home" at bounding box center [593, 335] width 33 height 19
